Goal: Task Accomplishment & Management: Manage account settings

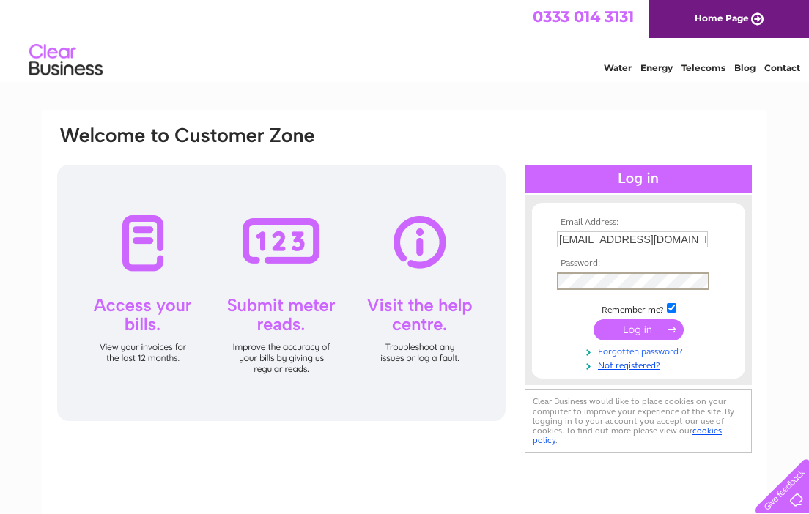
click at [630, 348] on link "Forgotten password?" at bounding box center [640, 351] width 166 height 14
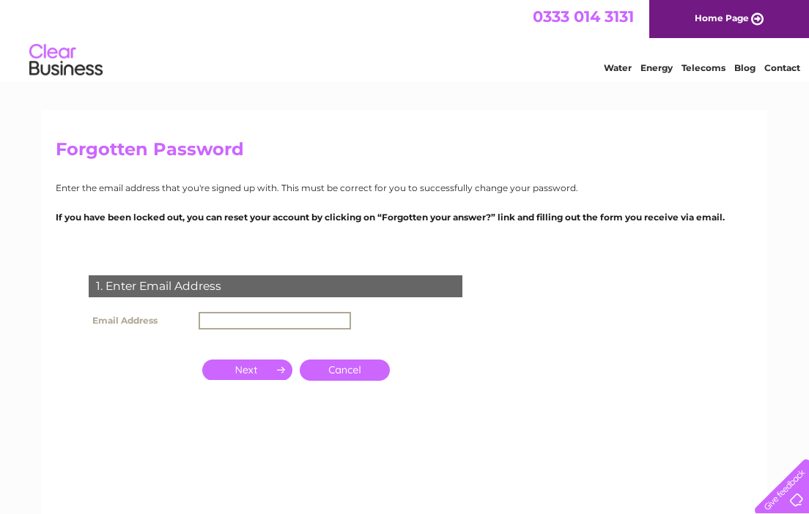
click at [286, 315] on input "text" at bounding box center [275, 321] width 152 height 18
type input "ABACUSCHILDRENSNURSERY@OUTLOOK.COM"
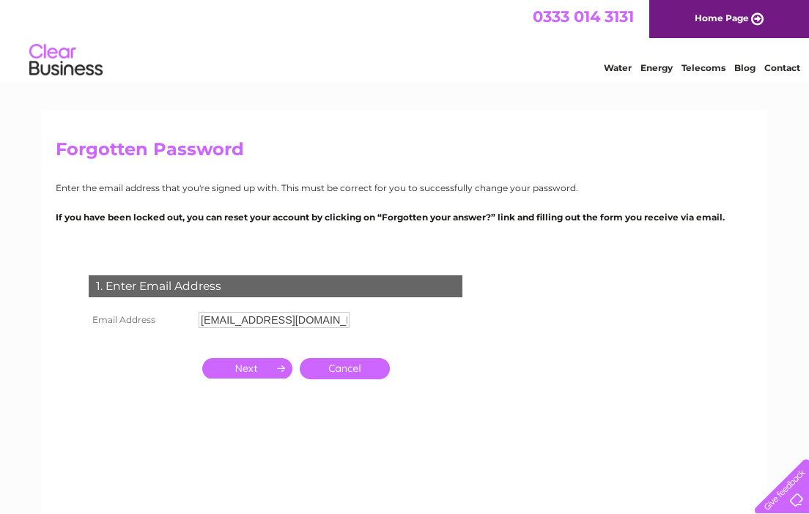
click at [259, 368] on input "button" at bounding box center [247, 368] width 90 height 21
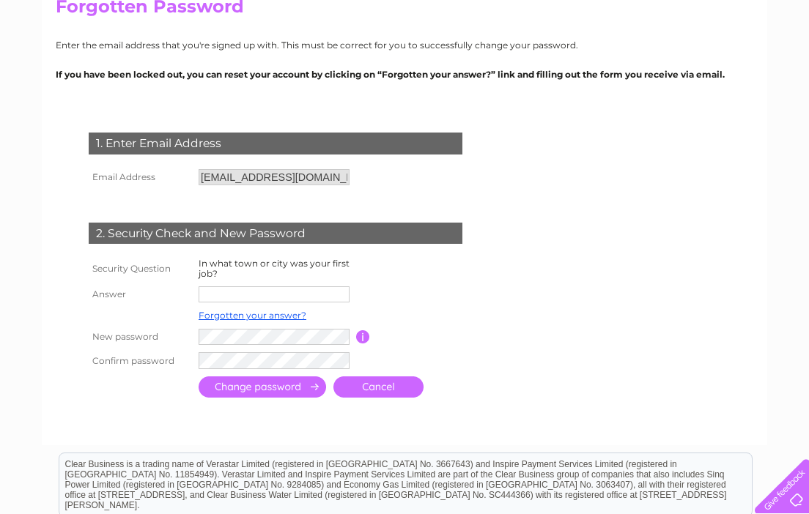
scroll to position [153, 0]
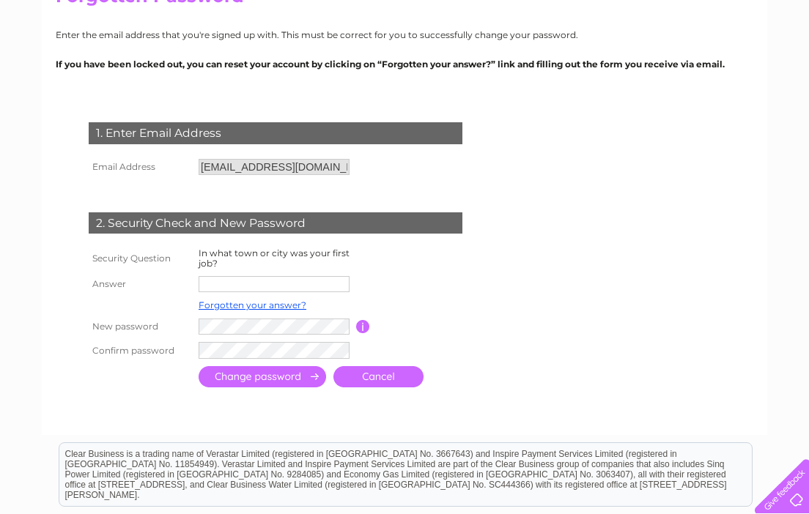
click at [283, 279] on input "text" at bounding box center [274, 284] width 151 height 16
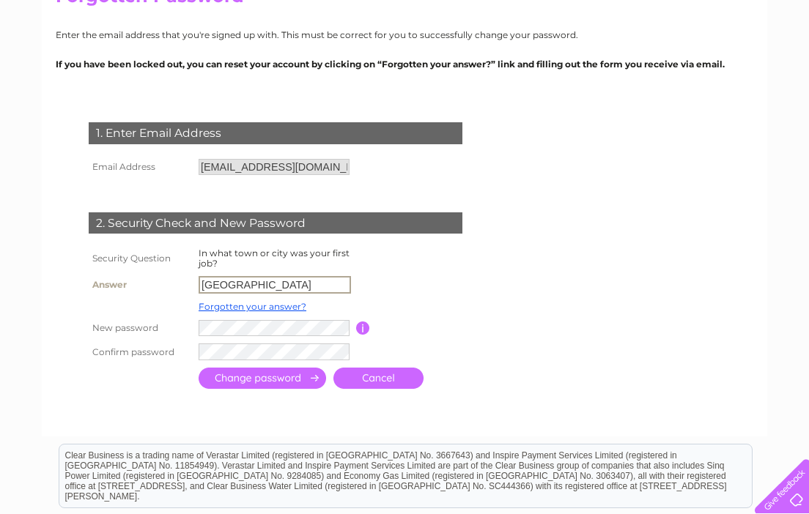
type input "LONDON"
click at [191, 328] on tr "New password Password must be at least 6 characters long" at bounding box center [293, 328] width 416 height 26
click at [360, 328] on input "button" at bounding box center [363, 326] width 14 height 13
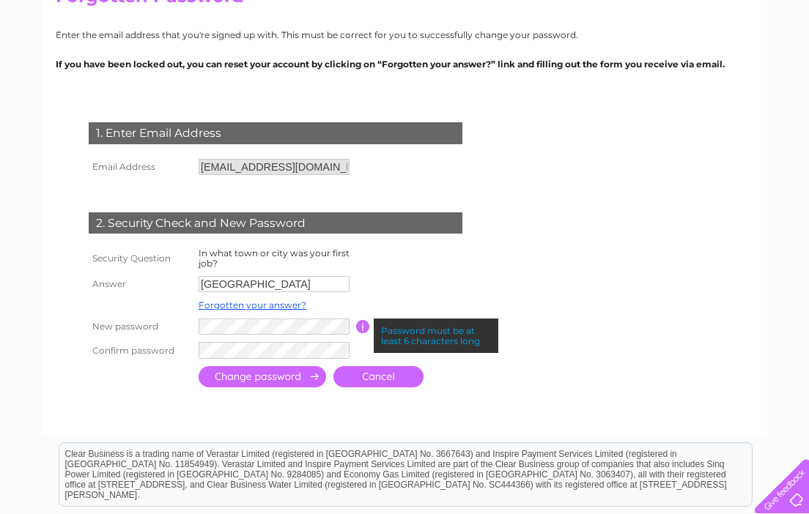
click at [290, 377] on input "submit" at bounding box center [263, 376] width 128 height 21
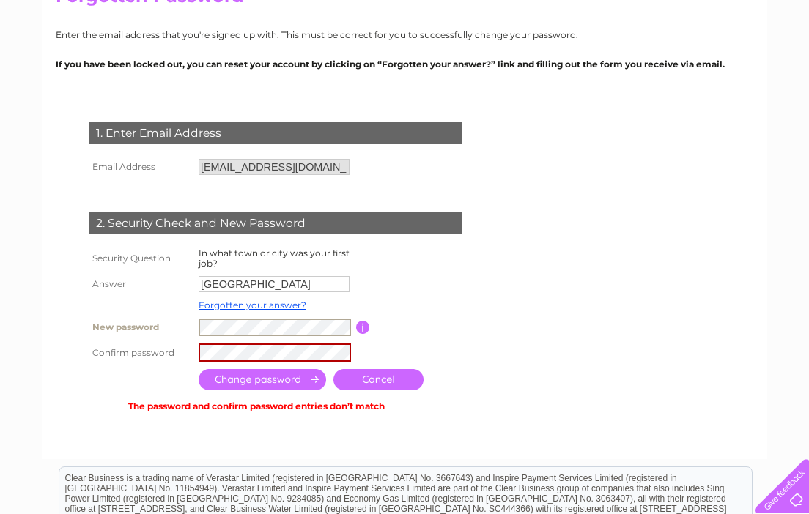
click at [196, 322] on td at bounding box center [275, 328] width 161 height 26
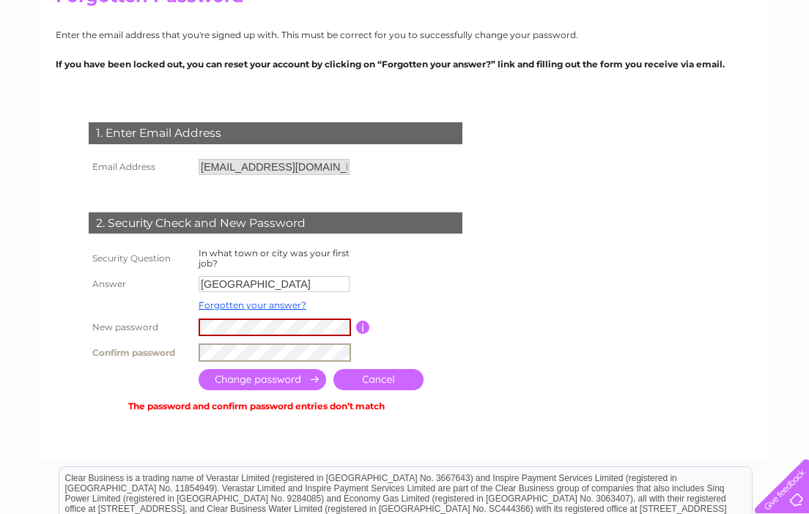
click at [186, 358] on tr "Confirm password" at bounding box center [293, 353] width 416 height 26
click at [277, 377] on input "submit" at bounding box center [263, 379] width 128 height 21
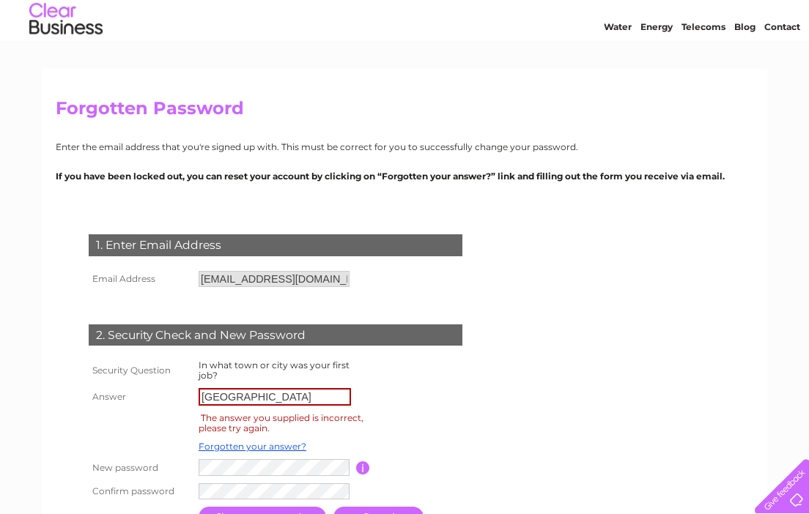
scroll to position [56, 0]
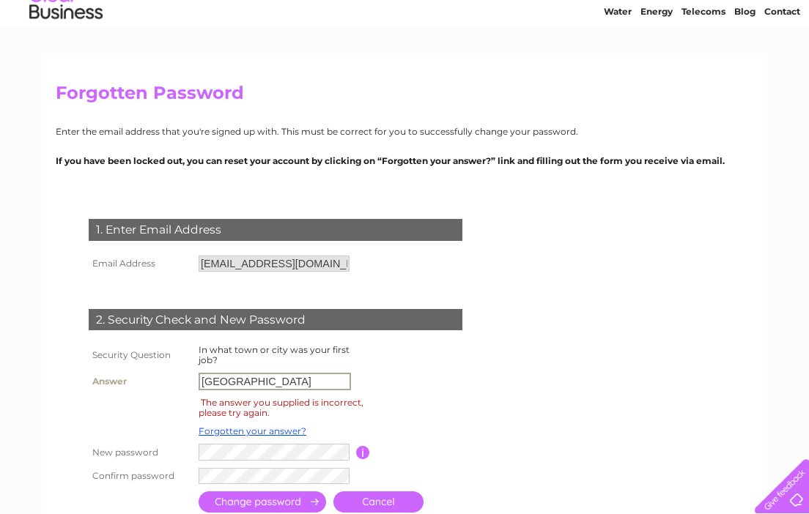
drag, startPoint x: 253, startPoint y: 379, endPoint x: 207, endPoint y: 375, distance: 45.6
click at [208, 375] on input "LONDON" at bounding box center [275, 382] width 152 height 18
type input "o"
click at [363, 372] on td at bounding box center [421, 381] width 131 height 25
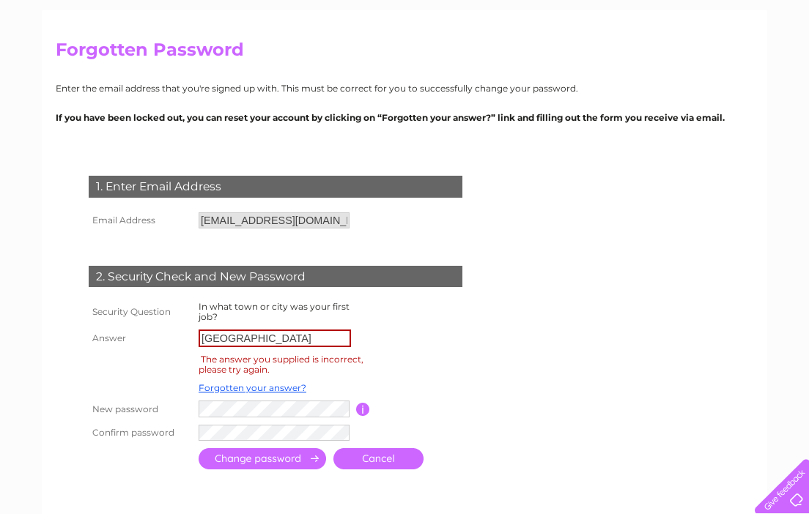
scroll to position [104, 0]
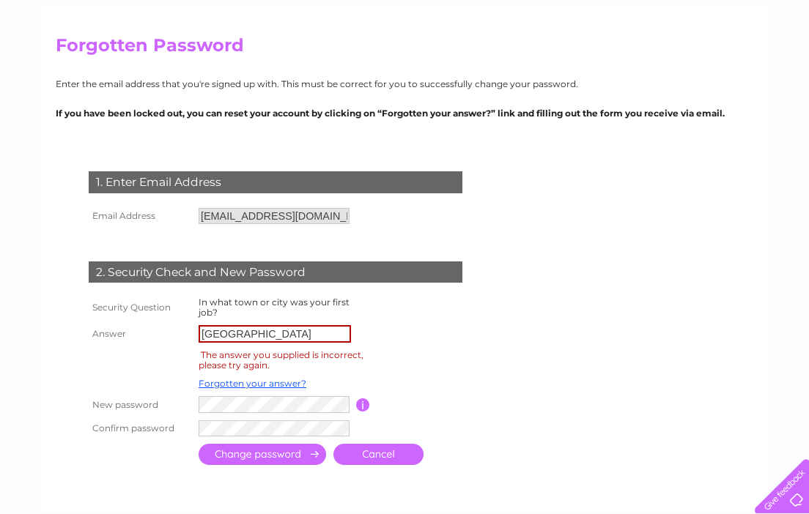
click at [303, 352] on div "The answer you supplied is incorrect, please try again." at bounding box center [281, 360] width 165 height 26
drag, startPoint x: 260, startPoint y: 332, endPoint x: 238, endPoint y: 343, distance: 24.6
click at [238, 343] on input "London" at bounding box center [275, 334] width 152 height 18
drag, startPoint x: 249, startPoint y: 336, endPoint x: 185, endPoint y: 333, distance: 64.6
click at [185, 333] on tr "Answer London" at bounding box center [293, 334] width 416 height 25
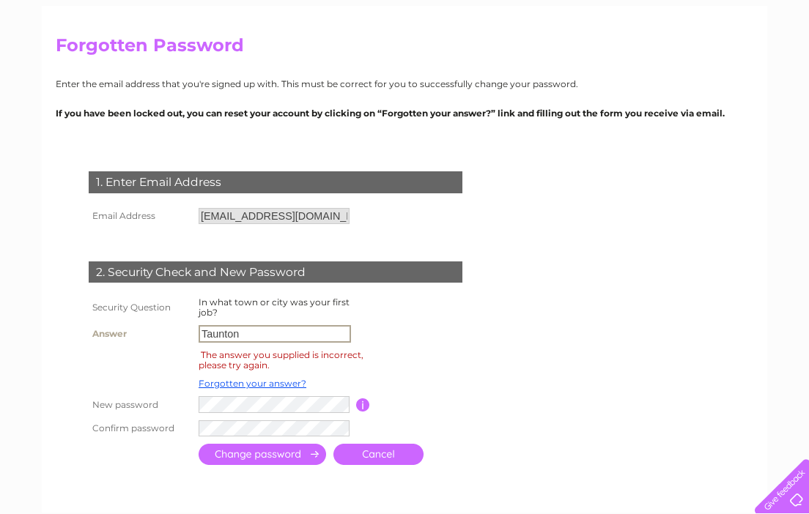
type input "Taunton"
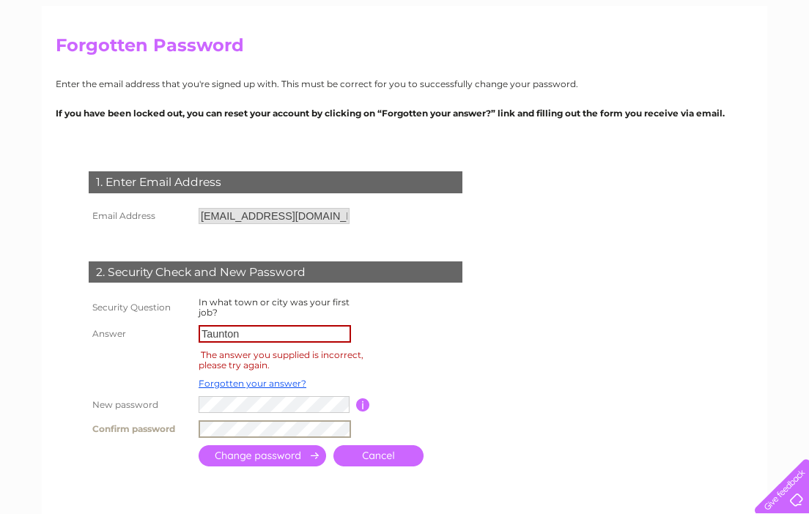
scroll to position [152, 0]
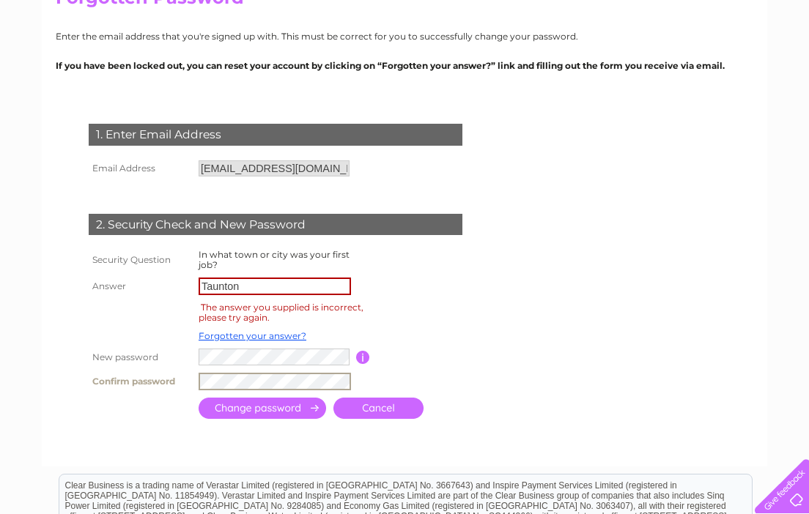
click at [307, 407] on input "submit" at bounding box center [263, 408] width 128 height 21
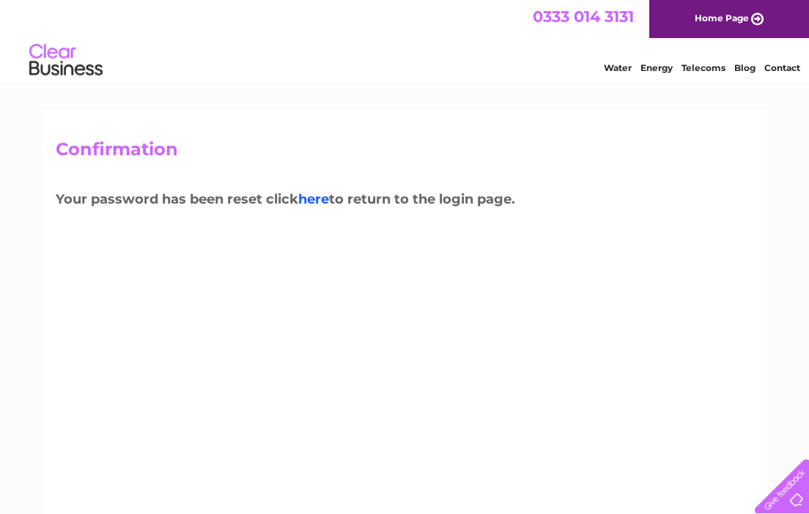
click at [314, 201] on link "here" at bounding box center [313, 199] width 31 height 16
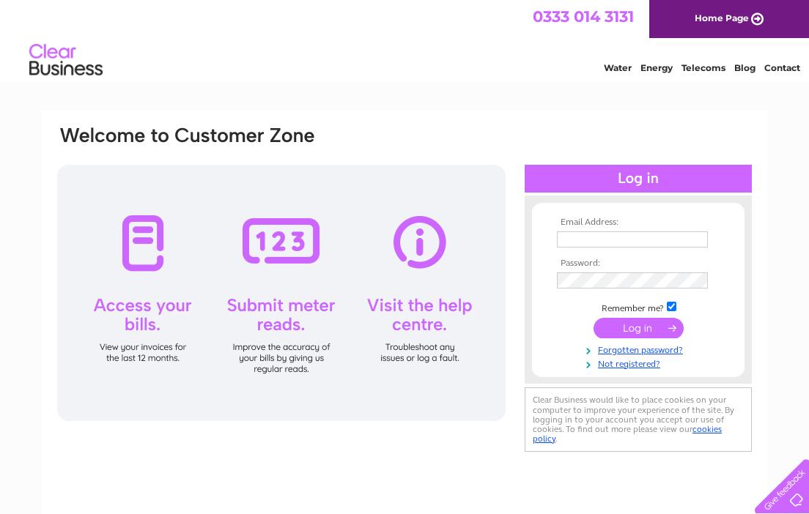
type input "ABACUSCHILDRENSNURSERY@OUTLOOK.COM"
click at [621, 327] on input "submit" at bounding box center [639, 328] width 90 height 21
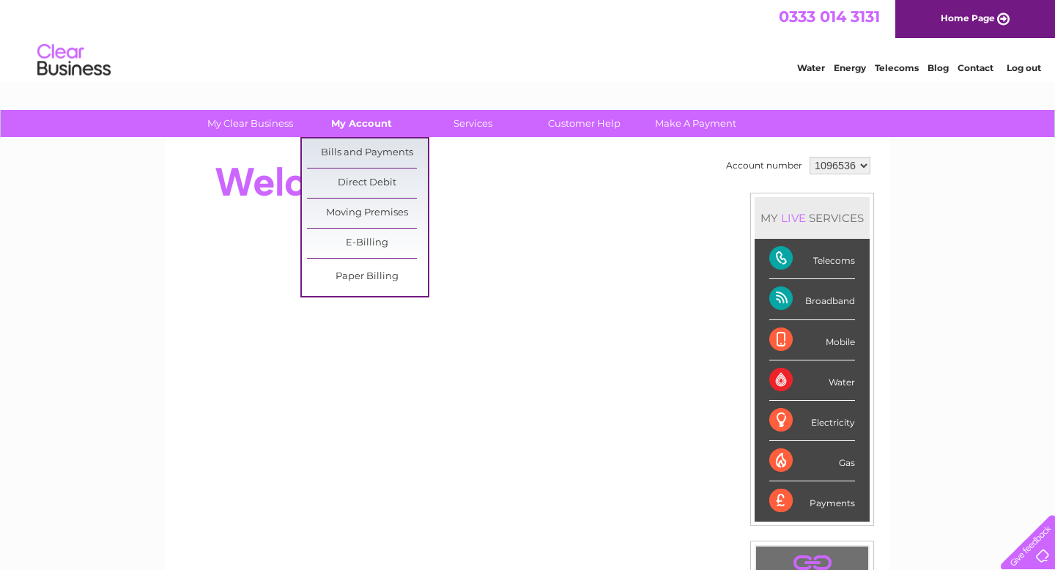
click at [359, 126] on link "My Account" at bounding box center [361, 123] width 121 height 27
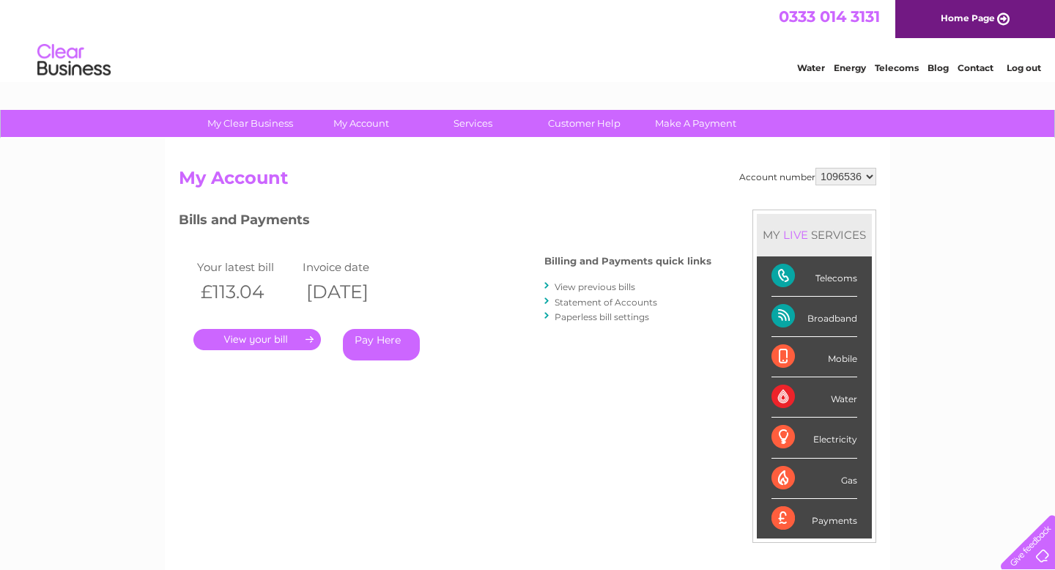
click at [626, 288] on link "View previous bills" at bounding box center [595, 286] width 81 height 11
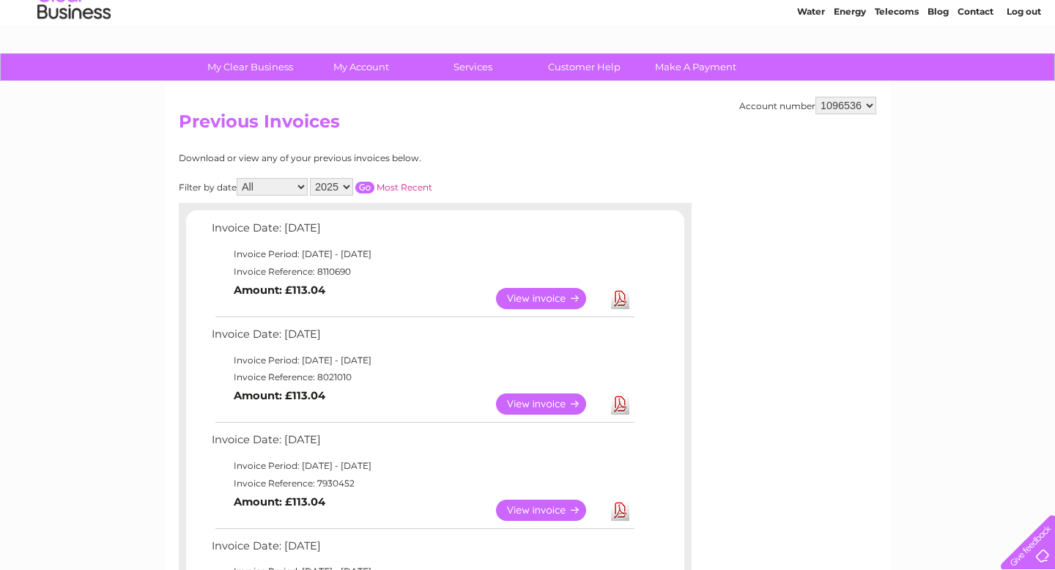
scroll to position [58, 0]
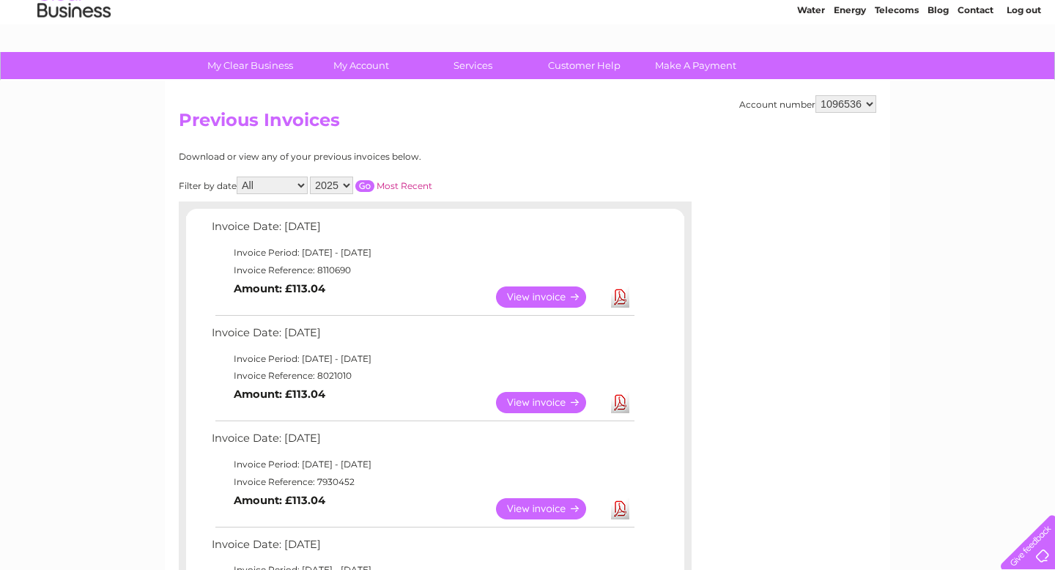
click at [551, 292] on link "View" at bounding box center [550, 297] width 108 height 21
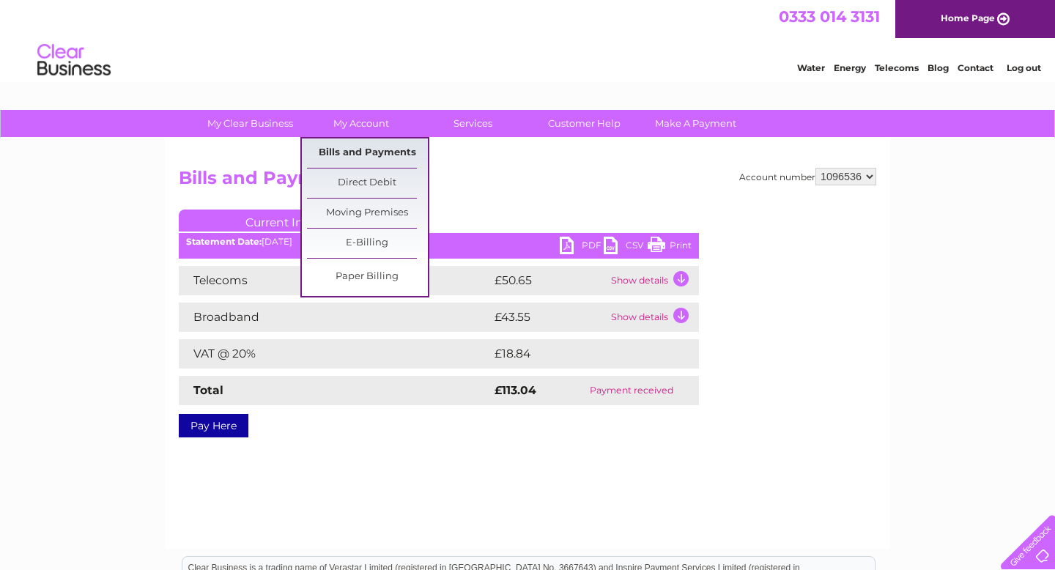
click at [365, 148] on link "Bills and Payments" at bounding box center [367, 153] width 121 height 29
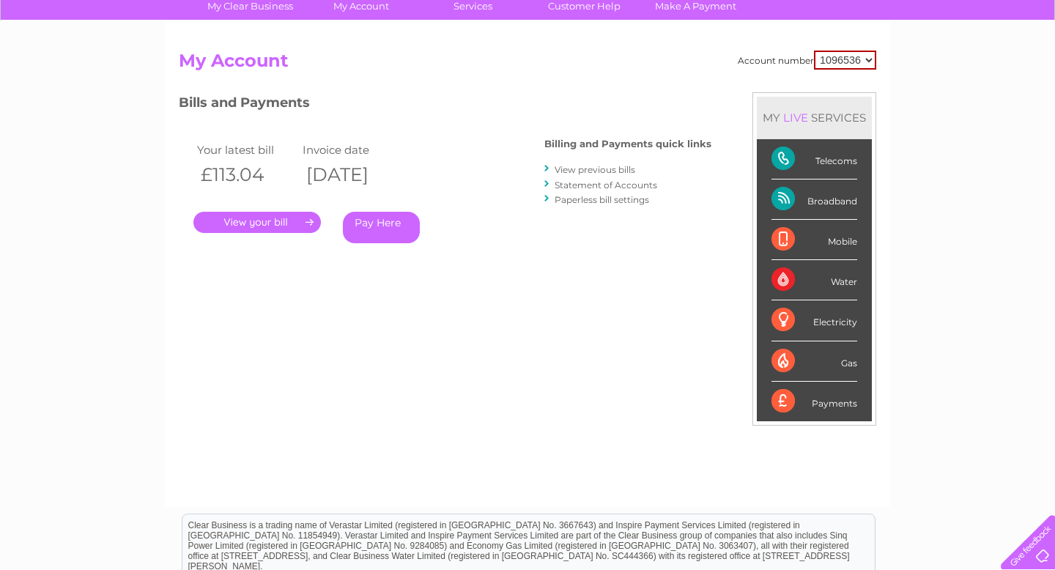
scroll to position [119, 0]
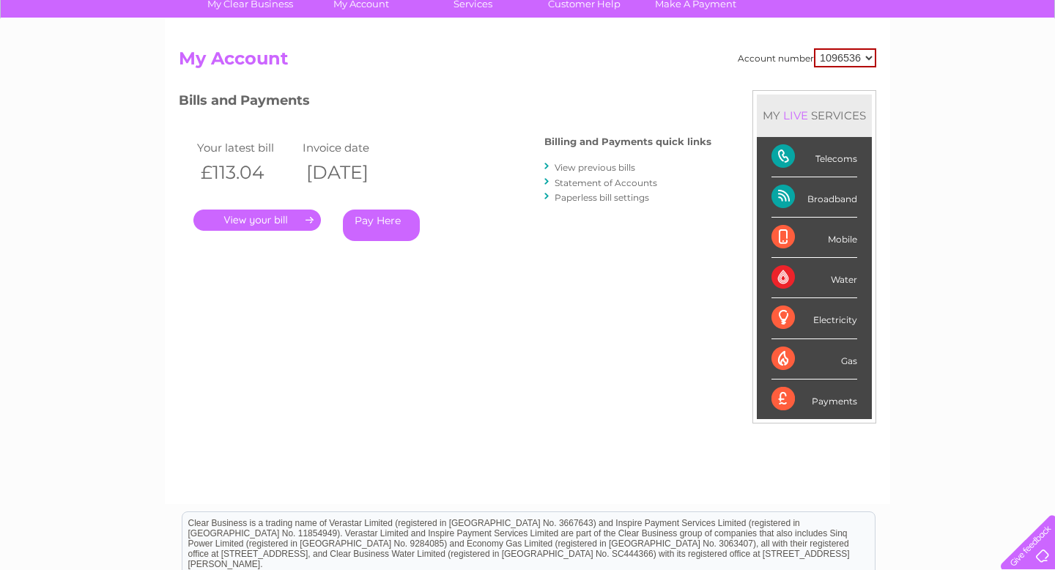
click at [601, 168] on link "View previous bills" at bounding box center [595, 167] width 81 height 11
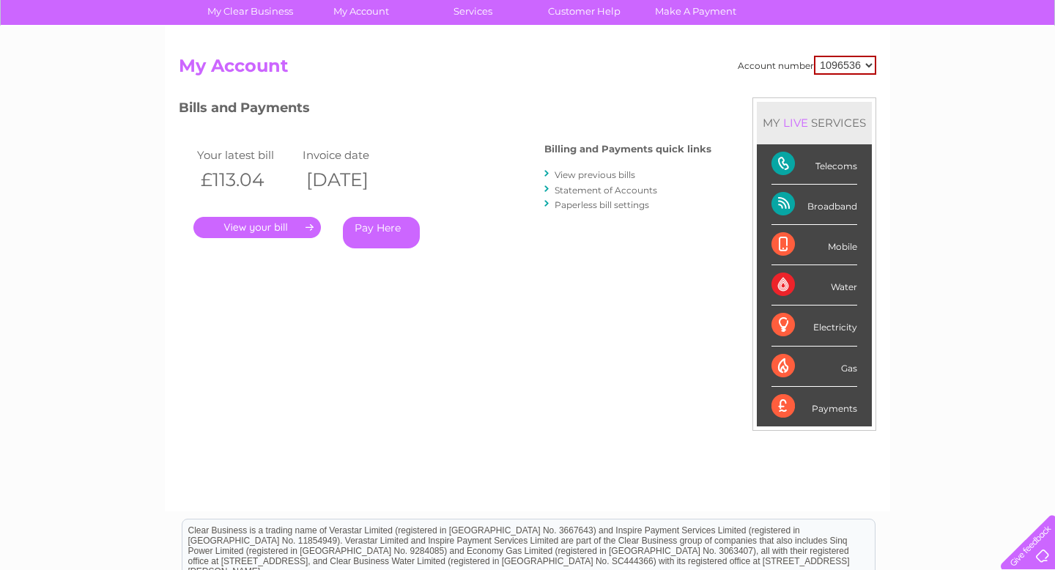
click at [588, 204] on link "Paperless bill settings" at bounding box center [602, 204] width 95 height 11
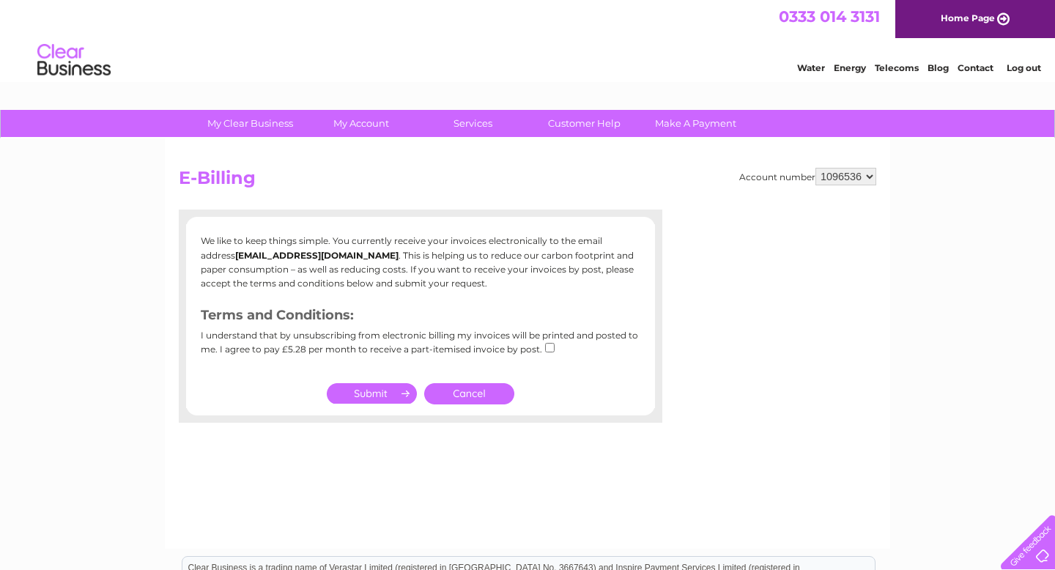
click at [502, 193] on h2 "E-Billing" at bounding box center [528, 182] width 698 height 28
